Goal: Task Accomplishment & Management: Manage account settings

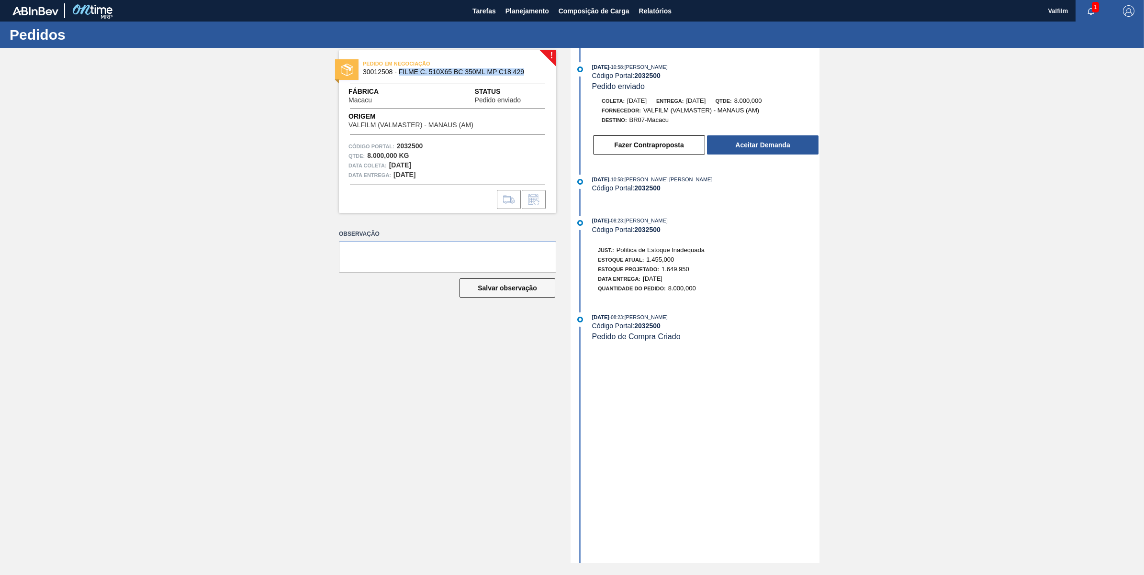
drag, startPoint x: 399, startPoint y: 74, endPoint x: 536, endPoint y: 77, distance: 137.4
click at [536, 77] on div "PEDIDO EM NEGOCIAÇÃO 30012508 - FILME C. 510X65 BC 350ML MP C18 429" at bounding box center [447, 68] width 217 height 22
copy span "FILME C. 510X65 BC 350ML MP C18 429"
click at [369, 71] on span "30012508 - FILME C. 510X65 BC 350ML MP C18 429" at bounding box center [450, 71] width 174 height 7
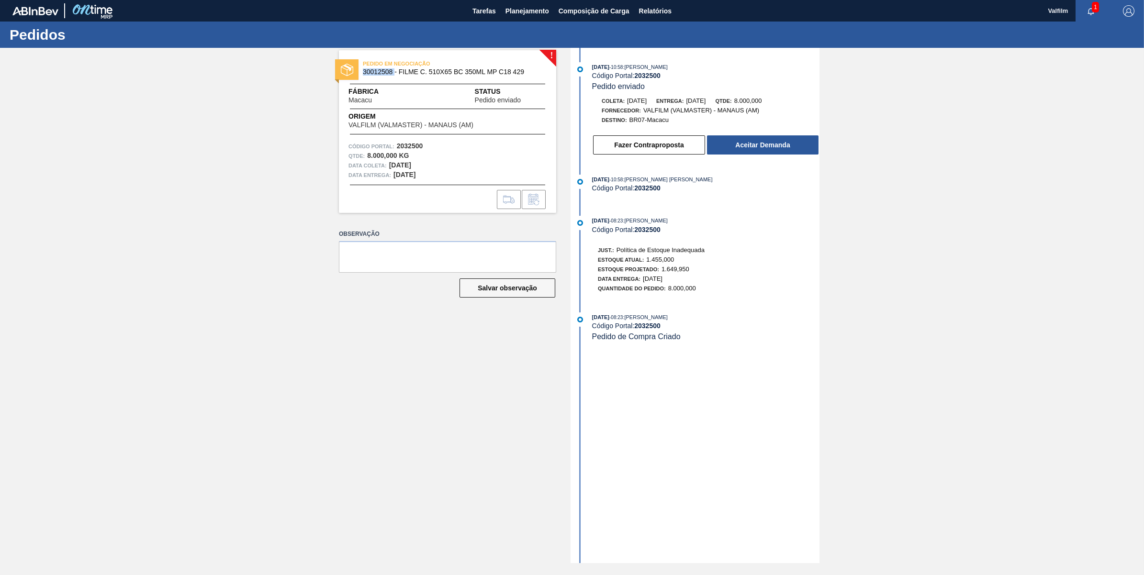
copy span "30012508"
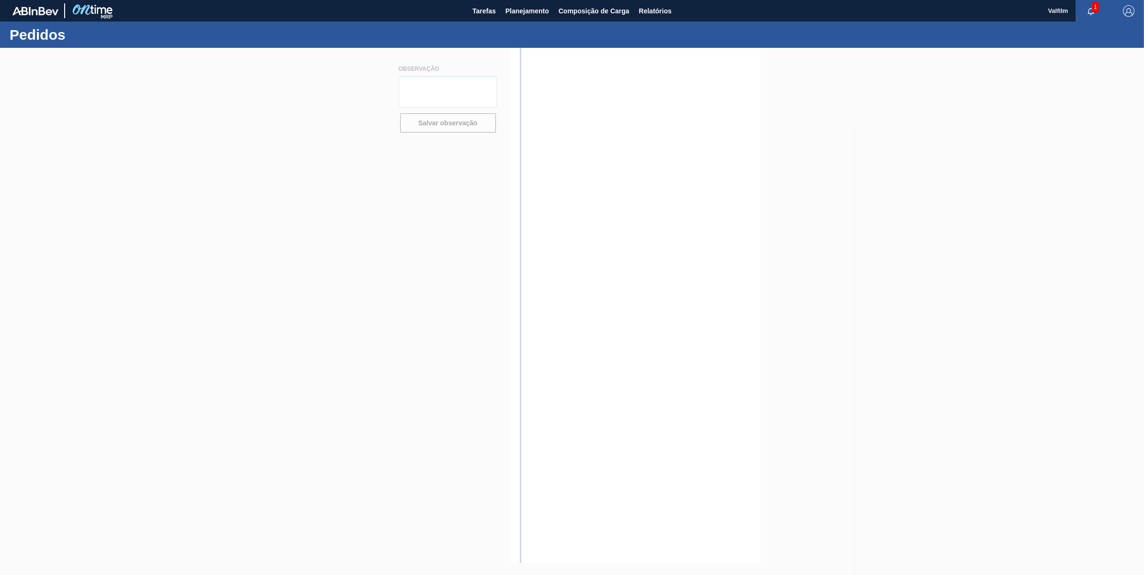
type textarea "ENTREGUE DIA 12.09.25, PENDENTE DO CLIENTE DAR BAIXA."
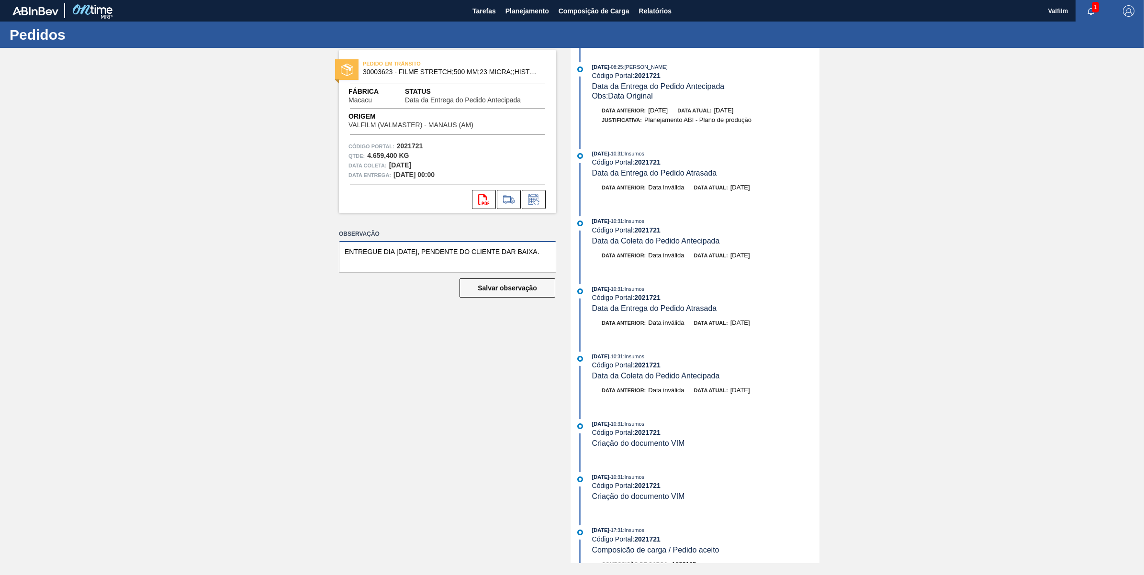
drag, startPoint x: 545, startPoint y: 249, endPoint x: 314, endPoint y: 258, distance: 231.8
click at [314, 258] on div "PEDIDO EM TRÂNSITO 30003623 - FILME STRETCH;500 MM;23 MICRA;;HISTRETCH Fábrica …" at bounding box center [572, 305] width 1144 height 515
click at [534, 200] on icon at bounding box center [532, 201] width 7 height 6
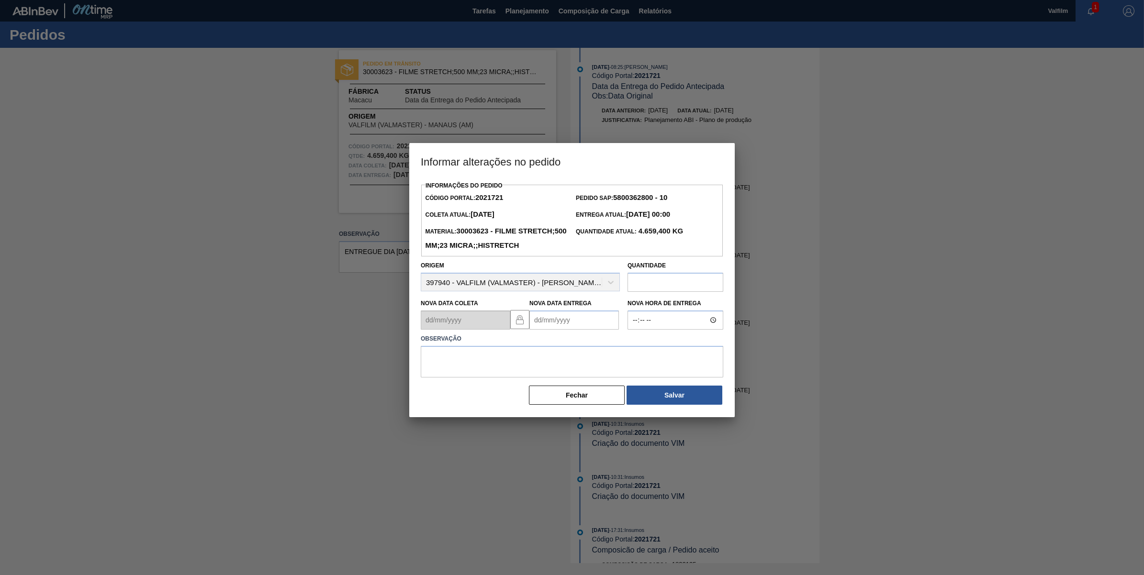
click at [585, 330] on Entrega2021721 "Nova Data Entrega" at bounding box center [573, 320] width 89 height 19
click at [633, 346] on button "Next Month" at bounding box center [636, 343] width 7 height 7
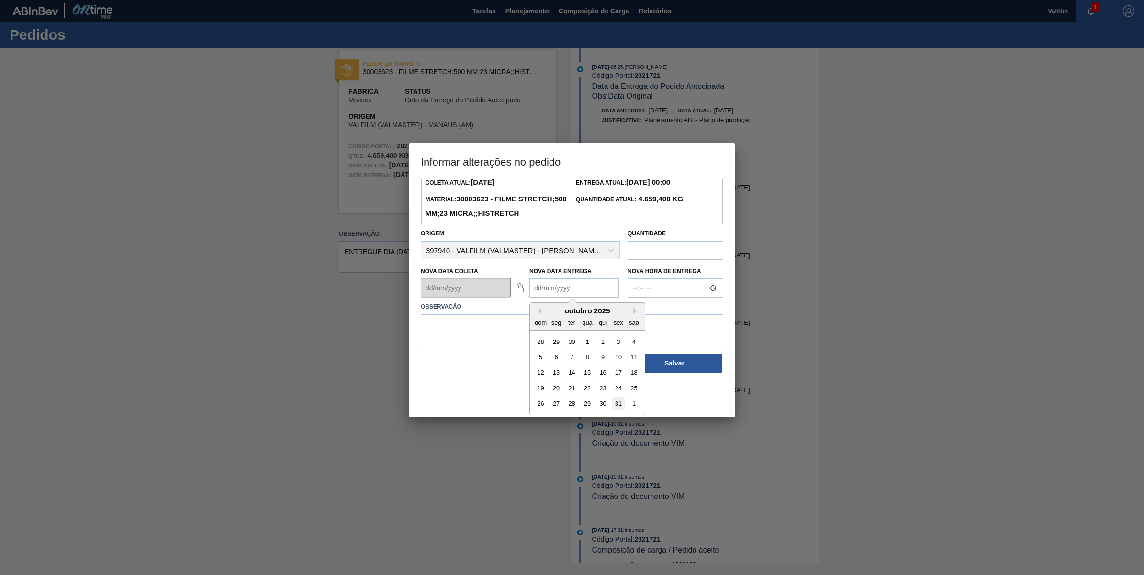
click at [616, 411] on div "31" at bounding box center [618, 404] width 13 height 13
type Entrega2021721 "31/10/2025"
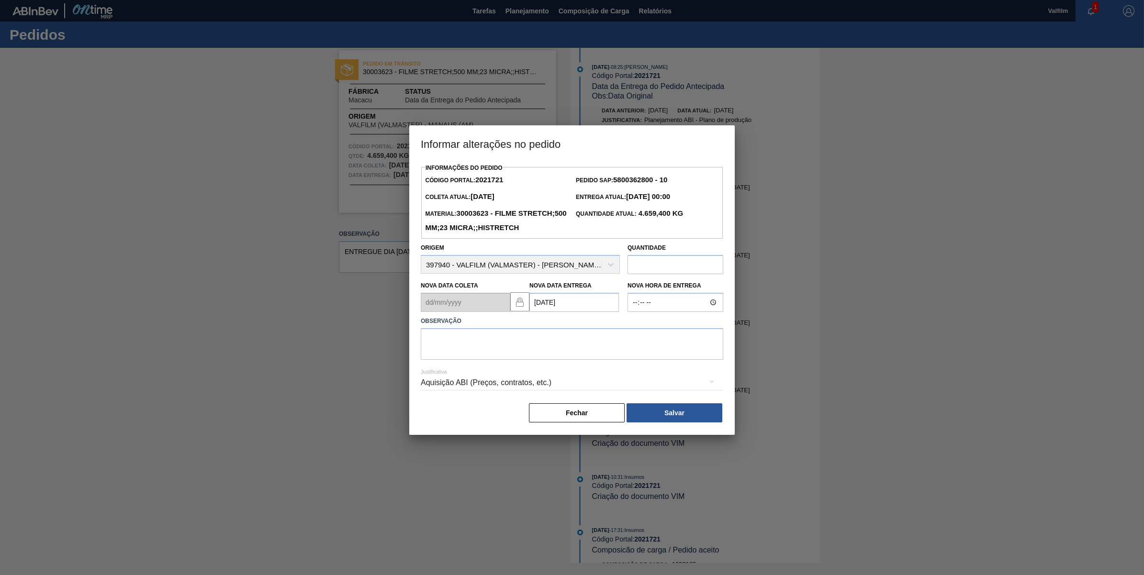
scroll to position [0, 0]
click at [616, 421] on button "Fechar" at bounding box center [577, 412] width 96 height 19
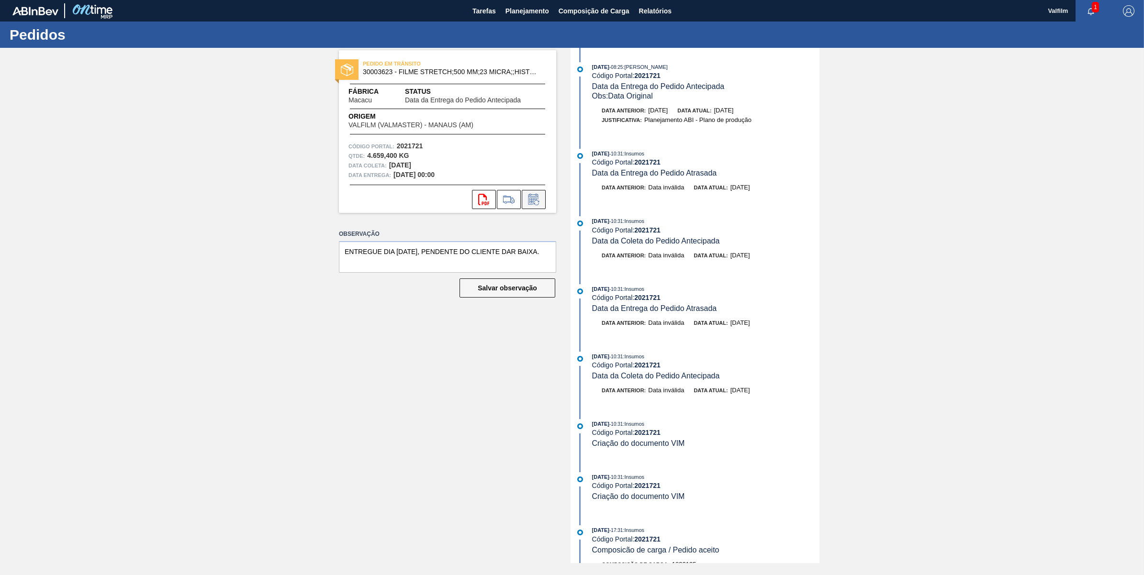
click at [540, 200] on icon at bounding box center [533, 199] width 15 height 11
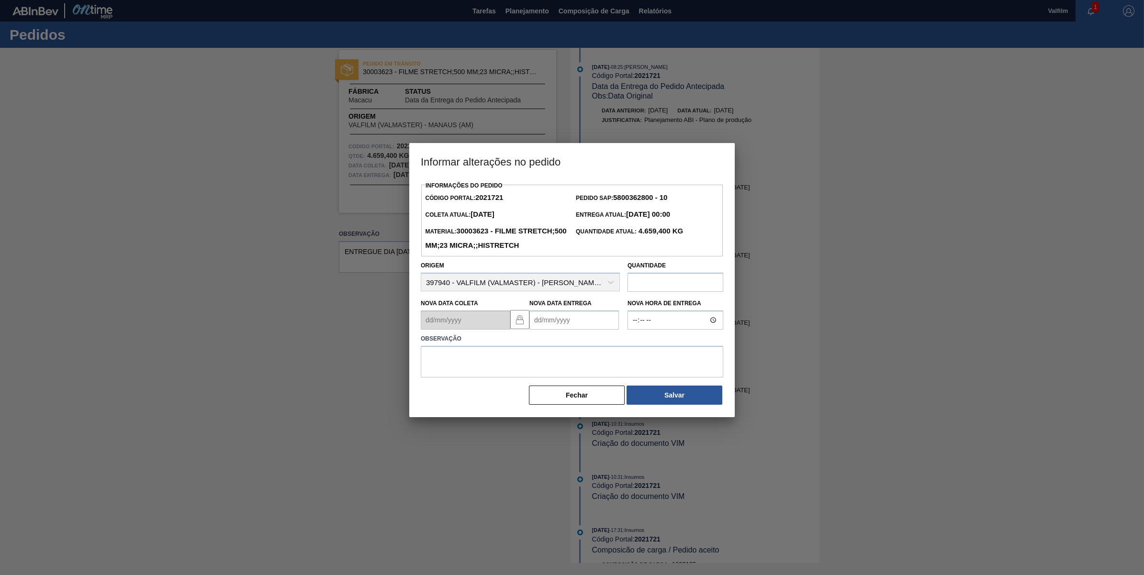
click at [600, 330] on Entrega2021721 "Nova Data Entrega" at bounding box center [573, 320] width 89 height 19
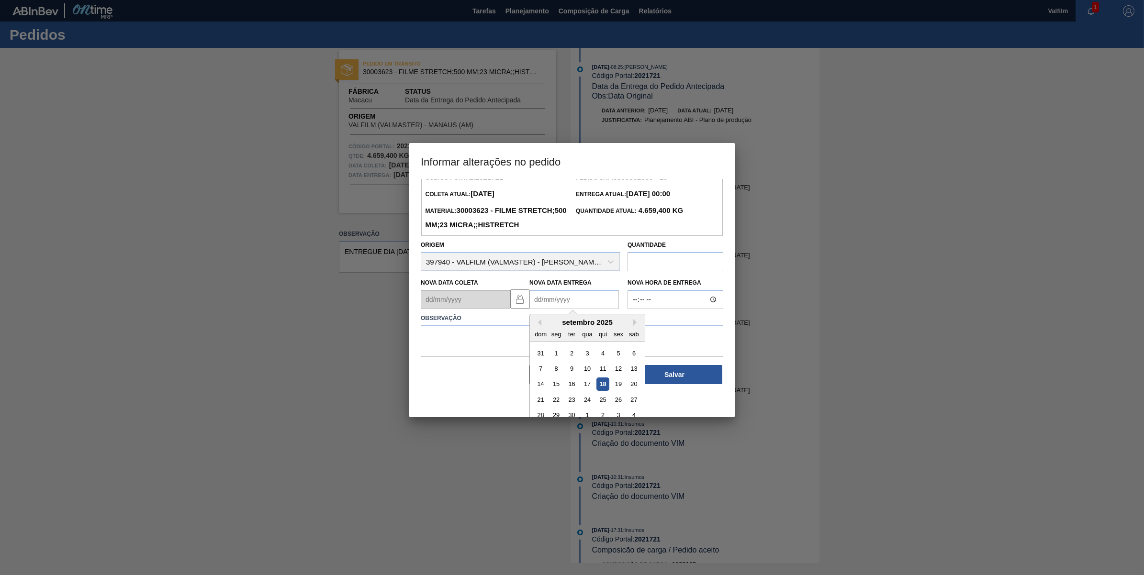
scroll to position [32, 0]
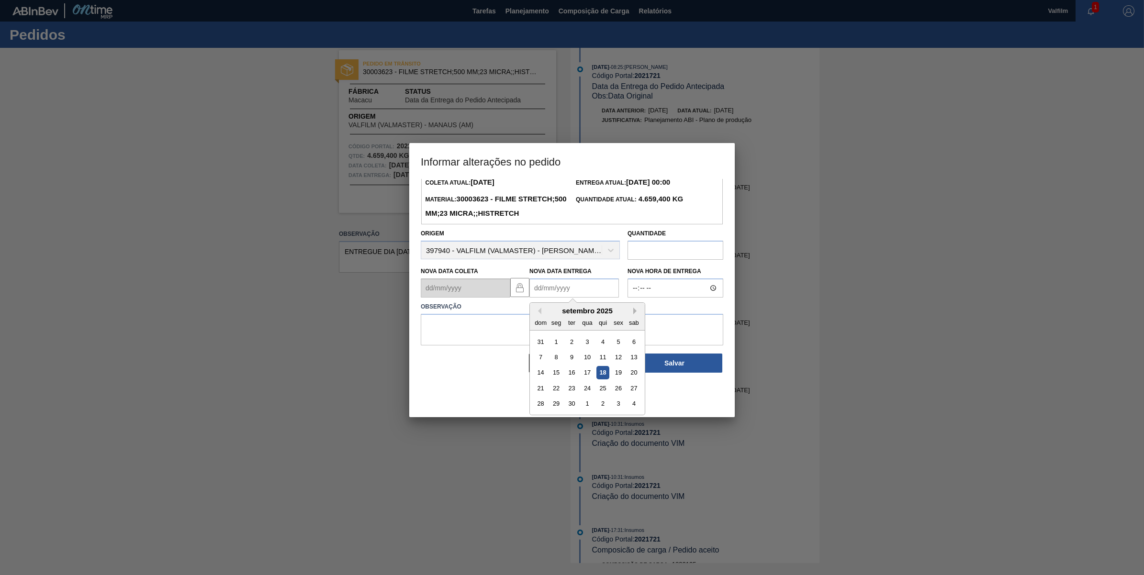
click at [637, 314] on button "Next Month" at bounding box center [636, 311] width 7 height 7
click at [619, 411] on div "31" at bounding box center [618, 404] width 13 height 13
type Entrega2021721 "31/10/2025"
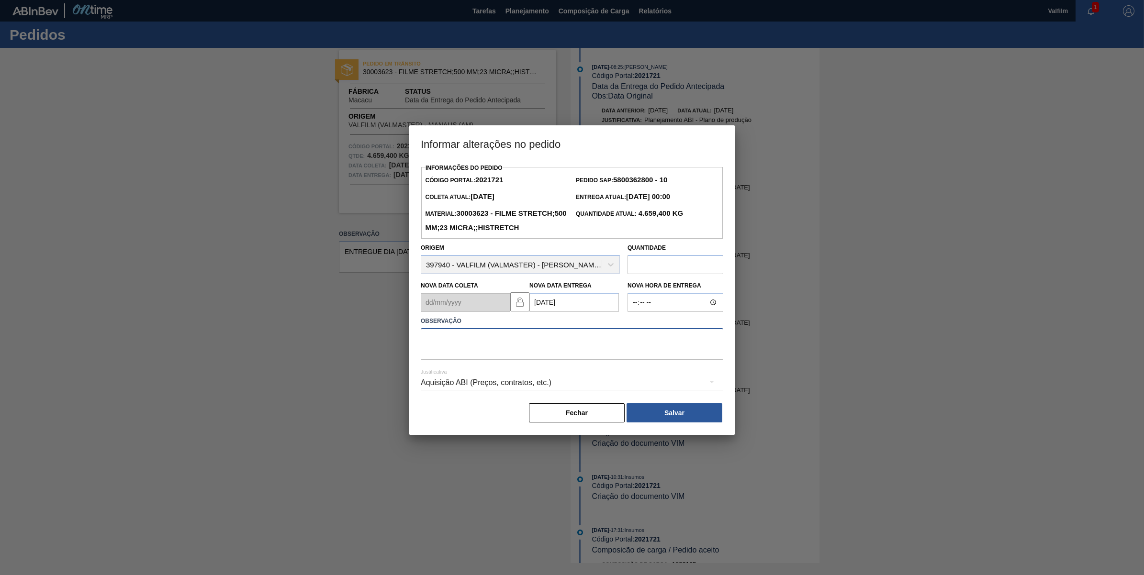
click at [590, 360] on textarea at bounding box center [572, 344] width 302 height 32
paste textarea "ENTREGUE DIA 12.09.25, PENDENTE DO CLIENTE DAR BAIXA."
click at [578, 393] on div "Aquisição ABI (Preços, contratos, etc.)" at bounding box center [572, 382] width 302 height 27
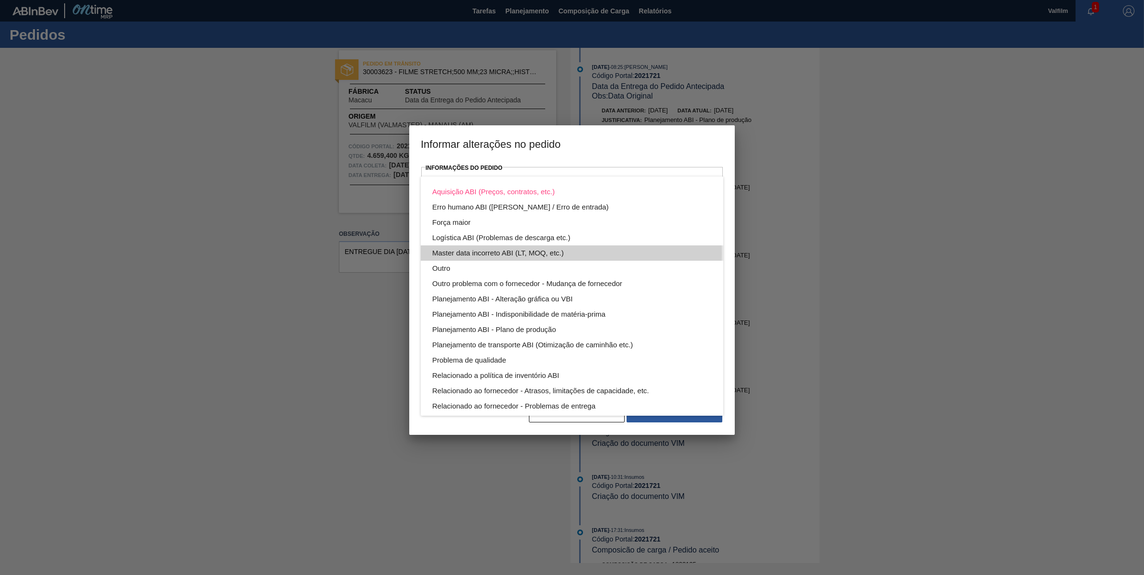
click at [490, 254] on div "Master data incorreto ABI (LT, MOQ, etc.)" at bounding box center [571, 252] width 279 height 15
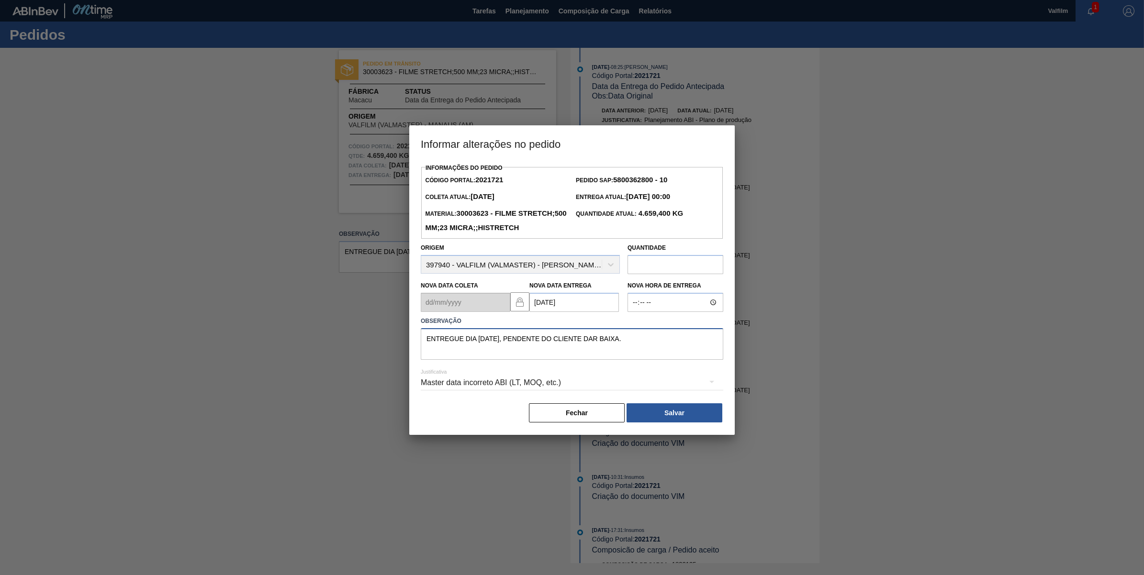
click at [630, 354] on textarea "ENTREGUE DIA 12.09.25, PENDENTE DO CLIENTE DAR BAIXA." at bounding box center [572, 344] width 302 height 32
click at [666, 354] on textarea "ENTREGUE DIA 12.09.25, PENDENTE DO CLIENTE DAR BAIXA / NF 137" at bounding box center [572, 344] width 302 height 32
type textarea "ENTREGUE DIA 12.09.25, PENDENTE DO CLIENTE DAR BAIXA / NF 137508"
click at [684, 422] on button "Salvar" at bounding box center [674, 412] width 96 height 19
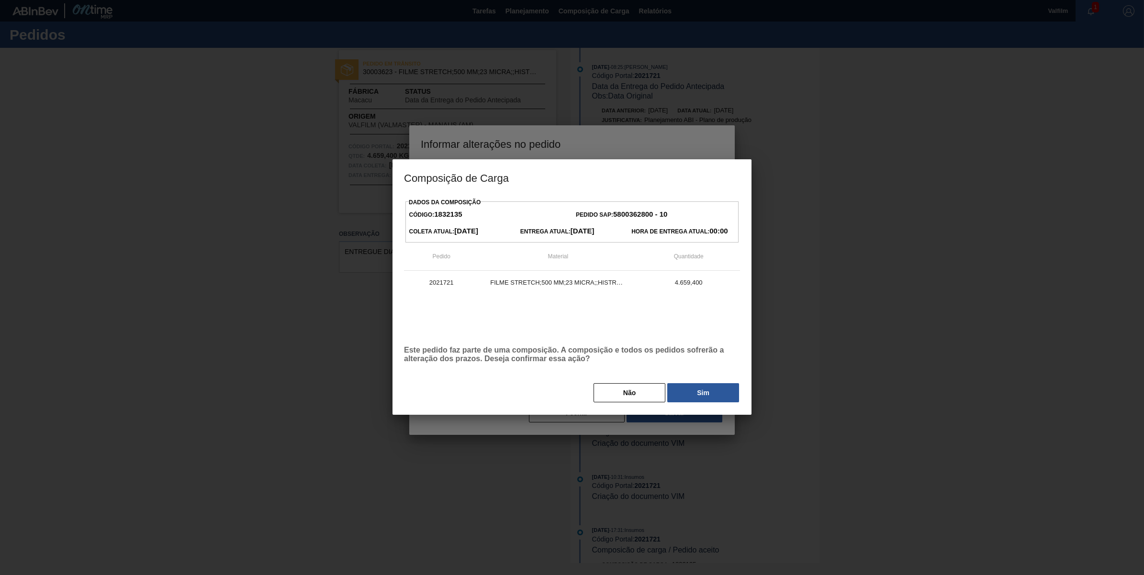
click at [734, 405] on div "Dados da Composição Código: 1832135 Pedido SAP: 5800362800 - 10 Coleta Atual: 0…" at bounding box center [571, 305] width 359 height 219
click at [714, 395] on button "Sim" at bounding box center [703, 392] width 72 height 19
